Goal: Information Seeking & Learning: Learn about a topic

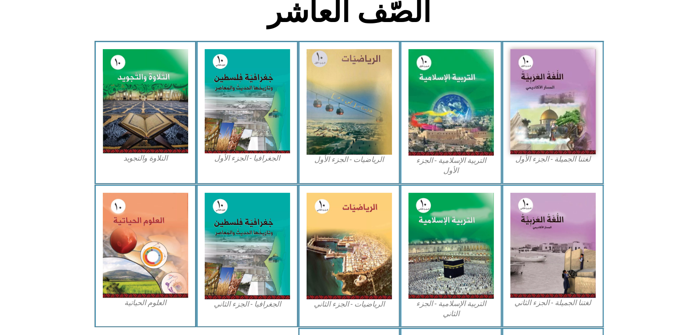
scroll to position [344, 0]
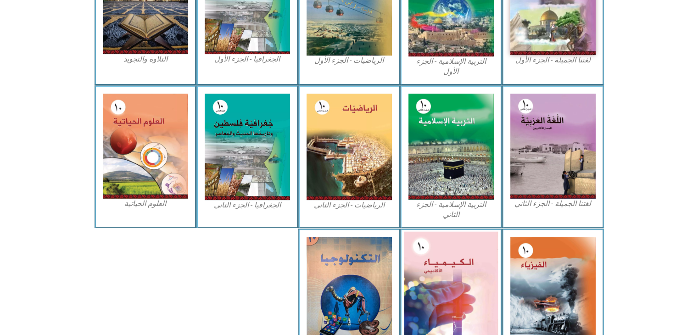
drag, startPoint x: 428, startPoint y: 225, endPoint x: 453, endPoint y: 259, distance: 42.0
drag, startPoint x: 453, startPoint y: 259, endPoint x: 462, endPoint y: 262, distance: 9.6
click at [462, 262] on img at bounding box center [451, 289] width 94 height 116
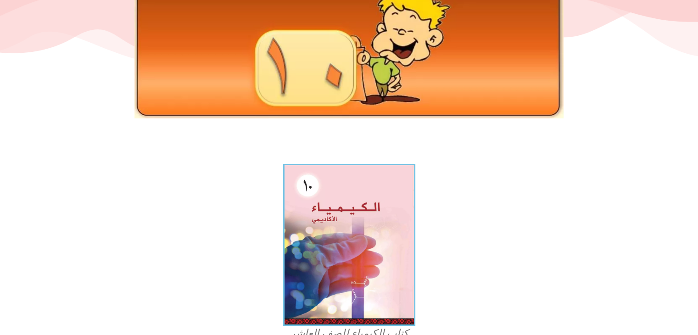
scroll to position [229, 0]
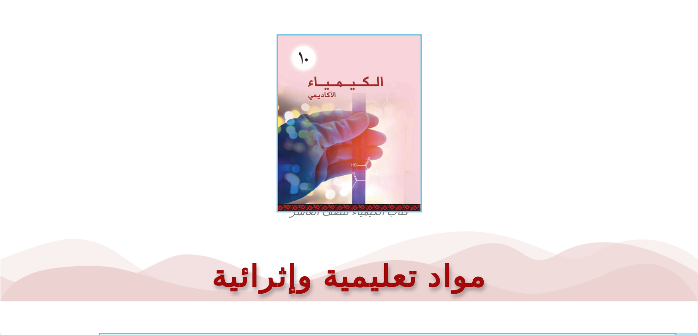
click at [351, 109] on img at bounding box center [348, 123] width 145 height 178
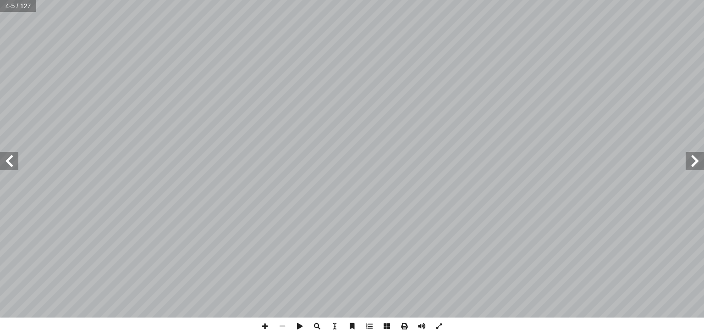
click at [11, 166] on span at bounding box center [9, 161] width 18 height 18
click at [11, 165] on span at bounding box center [9, 161] width 18 height 18
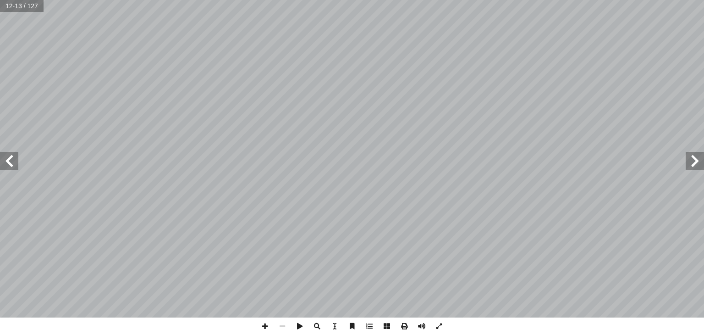
click at [7, 152] on span at bounding box center [9, 161] width 18 height 18
click at [8, 152] on span at bounding box center [9, 161] width 18 height 18
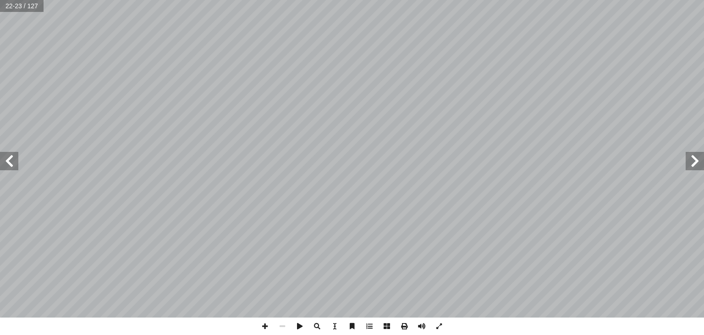
click at [8, 152] on span at bounding box center [9, 161] width 18 height 18
click at [0, 0] on html "الصفحة الرئيسية الصف الأول الصف الثاني الصف الثالث الصف الرابع الصف الخامس الصف…" at bounding box center [352, 41] width 704 height 83
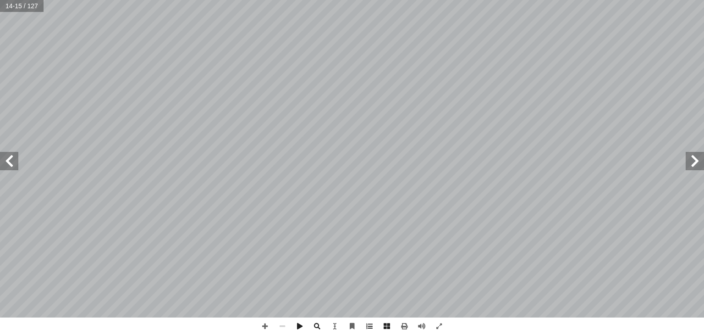
click at [0, 167] on span at bounding box center [9, 161] width 18 height 18
click at [265, 327] on span at bounding box center [264, 325] width 17 height 17
click at [286, 330] on span at bounding box center [282, 325] width 17 height 17
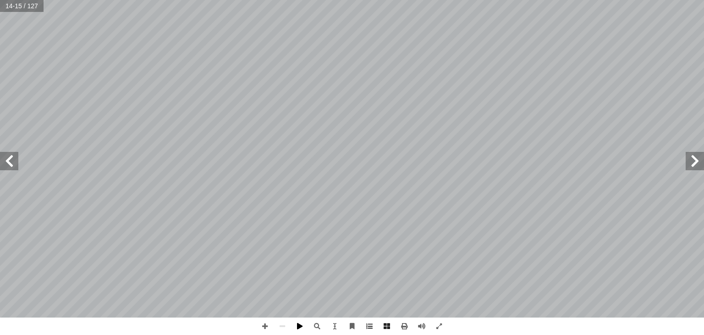
click at [297, 331] on span at bounding box center [299, 325] width 17 height 17
click at [301, 329] on span at bounding box center [299, 325] width 17 height 17
